Goal: Information Seeking & Learning: Learn about a topic

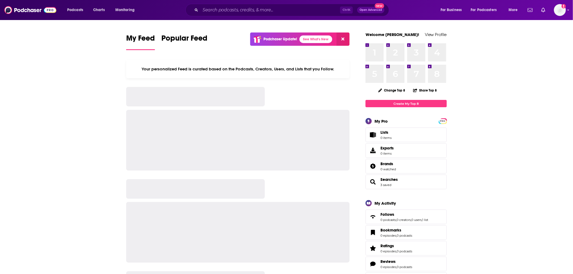
click at [221, 9] on input "Search podcasts, credits, & more..." at bounding box center [271, 10] width 140 height 9
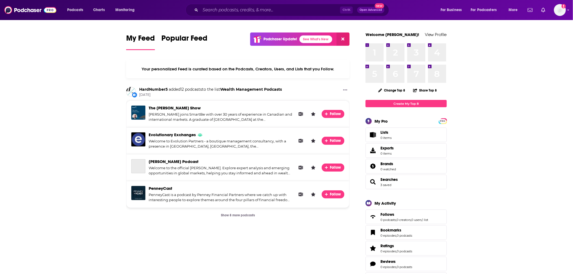
click at [216, 7] on input "Search podcasts, credits, & more..." at bounding box center [271, 10] width 140 height 9
click at [208, 11] on input "Search podcasts, credits, & more..." at bounding box center [271, 10] width 140 height 9
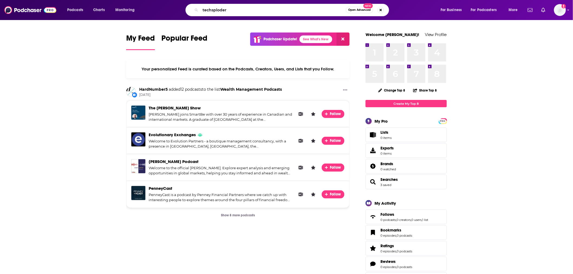
type input "techsploder"
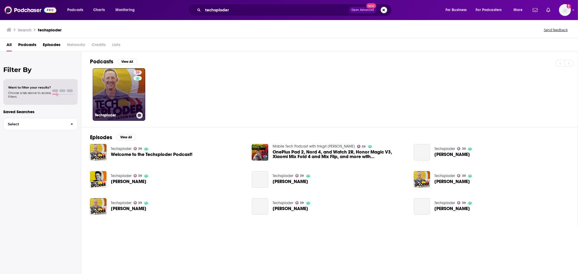
click at [117, 94] on link "39 Techsploder" at bounding box center [119, 94] width 53 height 53
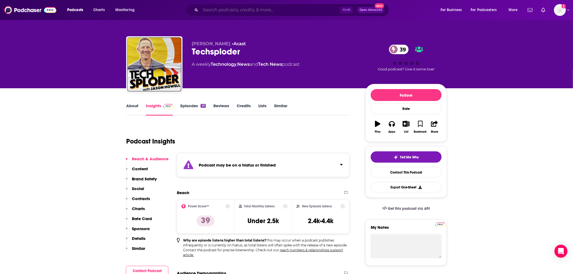
click at [208, 11] on input "Search podcasts, credits, & more..." at bounding box center [271, 10] width 140 height 9
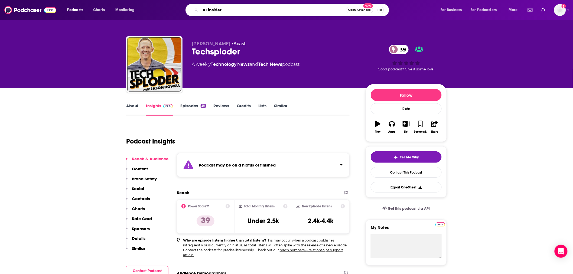
type input "AI inside"
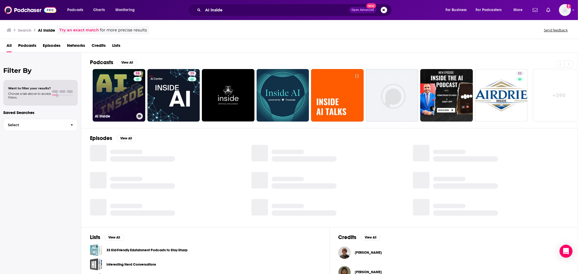
click at [126, 90] on link "58 AI Inside" at bounding box center [119, 95] width 53 height 53
